Goal: Transaction & Acquisition: Obtain resource

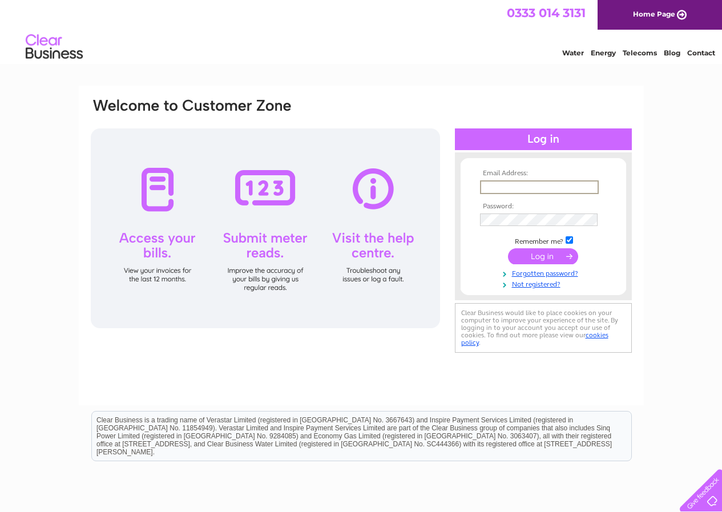
click at [500, 189] on input "text" at bounding box center [539, 187] width 119 height 14
type input "ewelina@eap-ltd.co.uk"
click at [508, 248] on input "submit" at bounding box center [543, 256] width 70 height 16
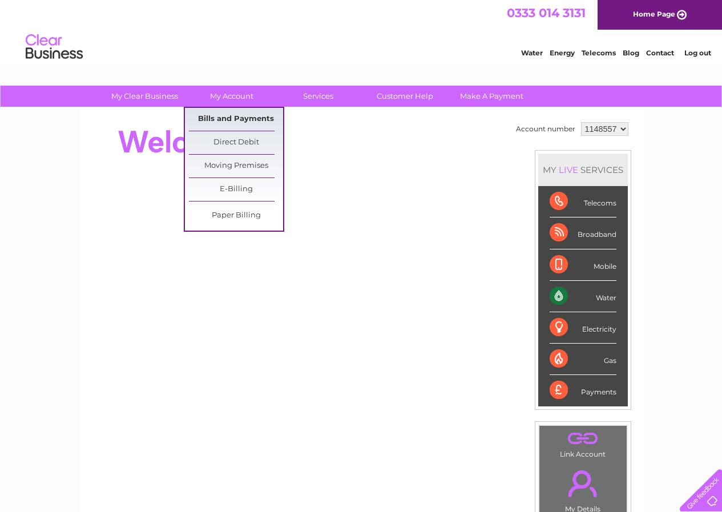
click at [230, 115] on link "Bills and Payments" at bounding box center [236, 119] width 94 height 23
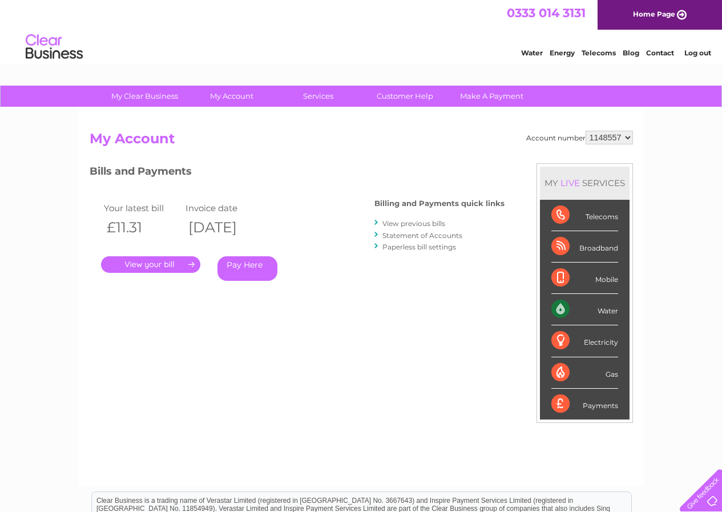
click at [137, 266] on link "." at bounding box center [150, 264] width 99 height 17
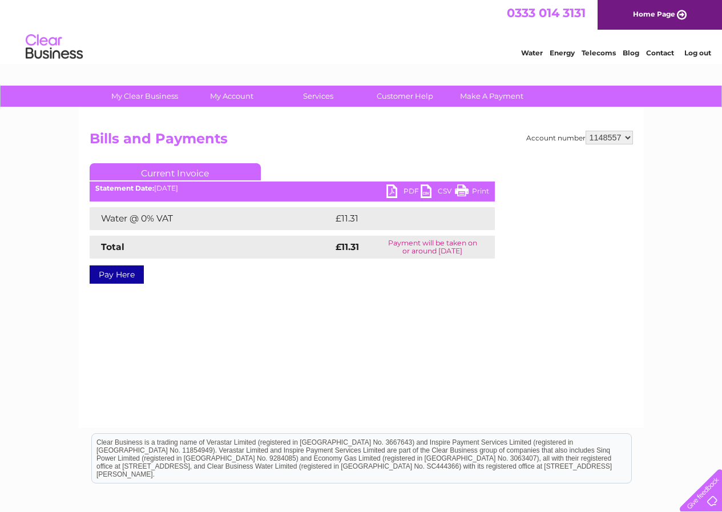
click at [394, 191] on link "PDF" at bounding box center [403, 192] width 34 height 17
click at [692, 57] on link "Log out" at bounding box center [697, 52] width 27 height 9
